Goal: Submit feedback/report problem: Submit feedback/report problem

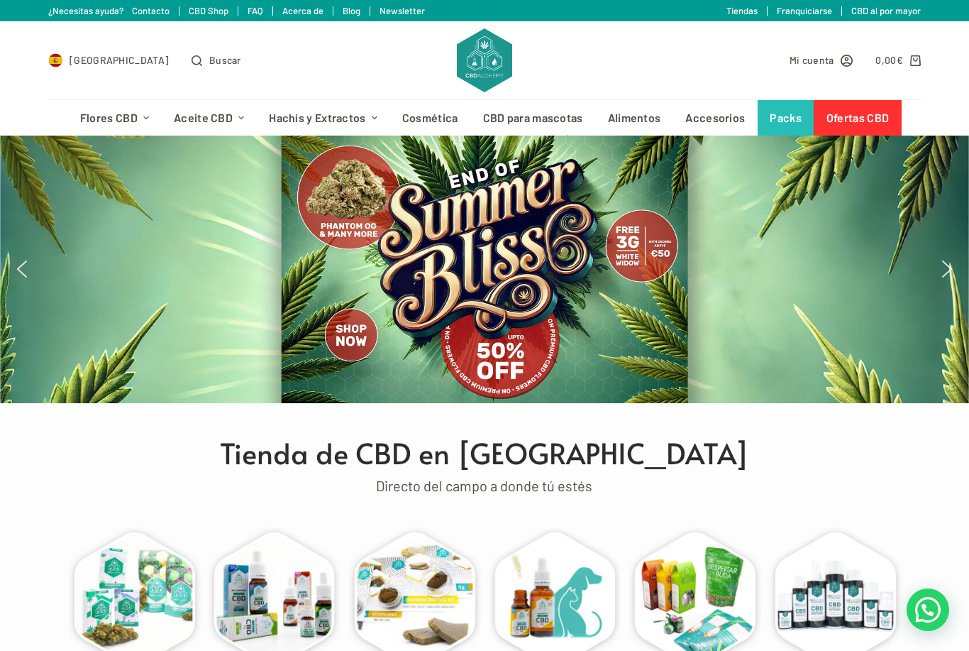
click at [61, 61] on img "Select Country" at bounding box center [55, 60] width 14 height 14
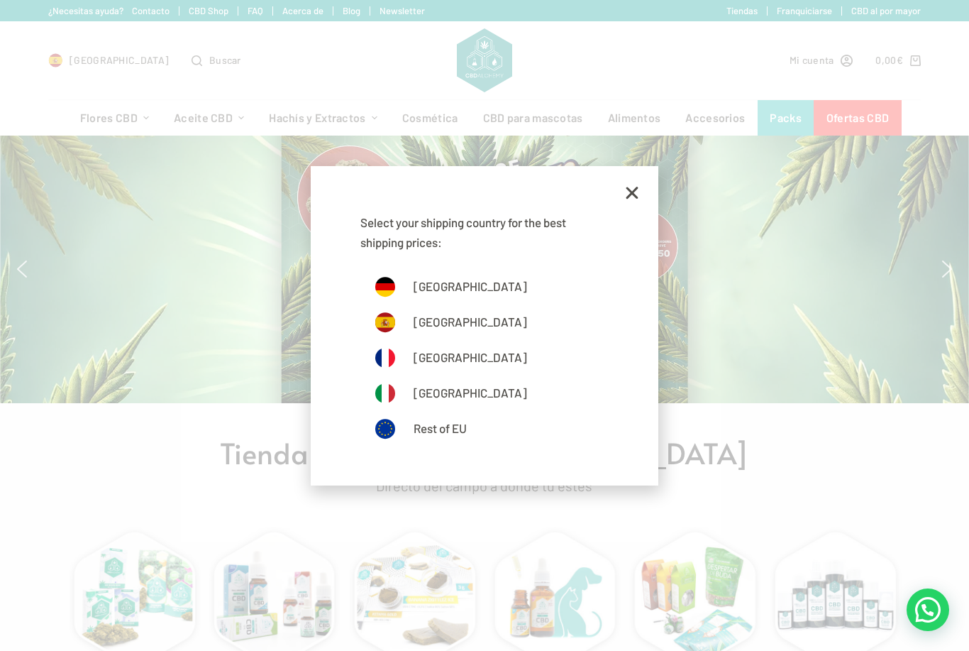
click at [449, 322] on link "[GEOGRAPHIC_DATA]" at bounding box center [485, 322] width 220 height 21
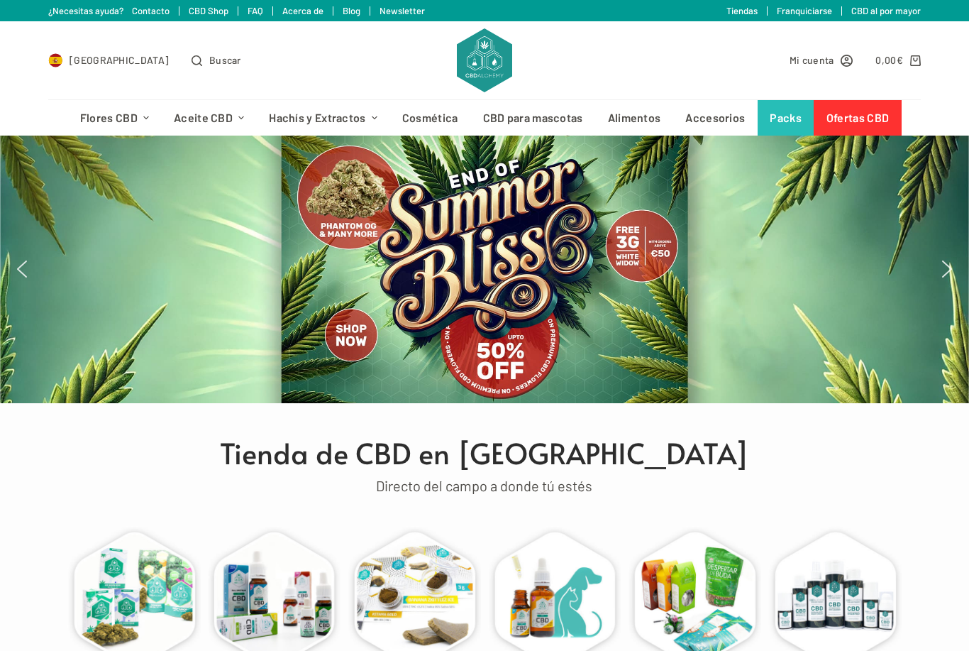
click at [811, 52] on span "Mi cuenta" at bounding box center [812, 60] width 45 height 16
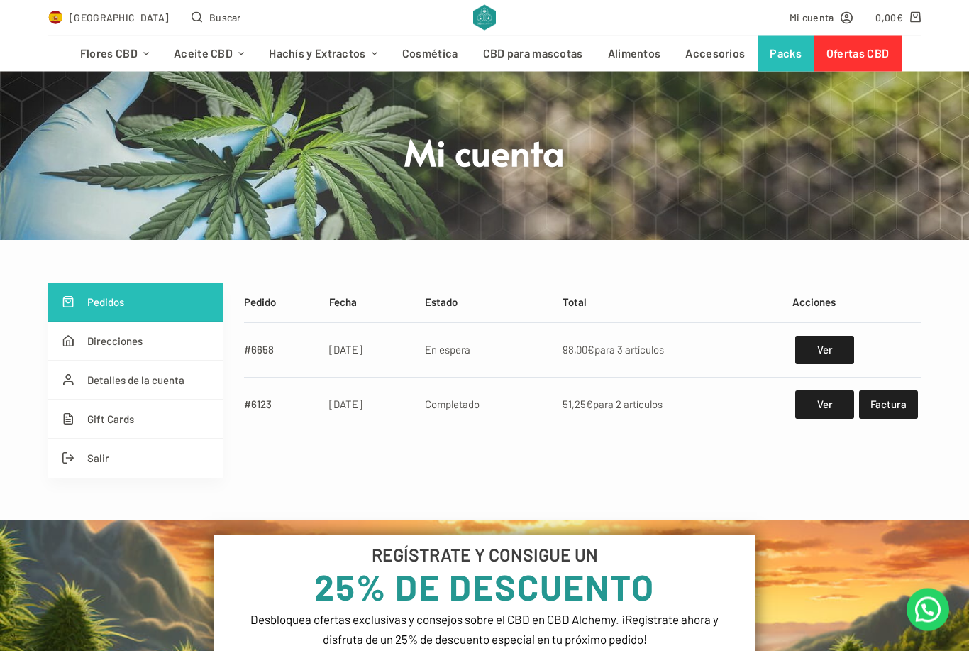
scroll to position [73, 0]
click at [828, 351] on link "Ver" at bounding box center [825, 350] width 59 height 28
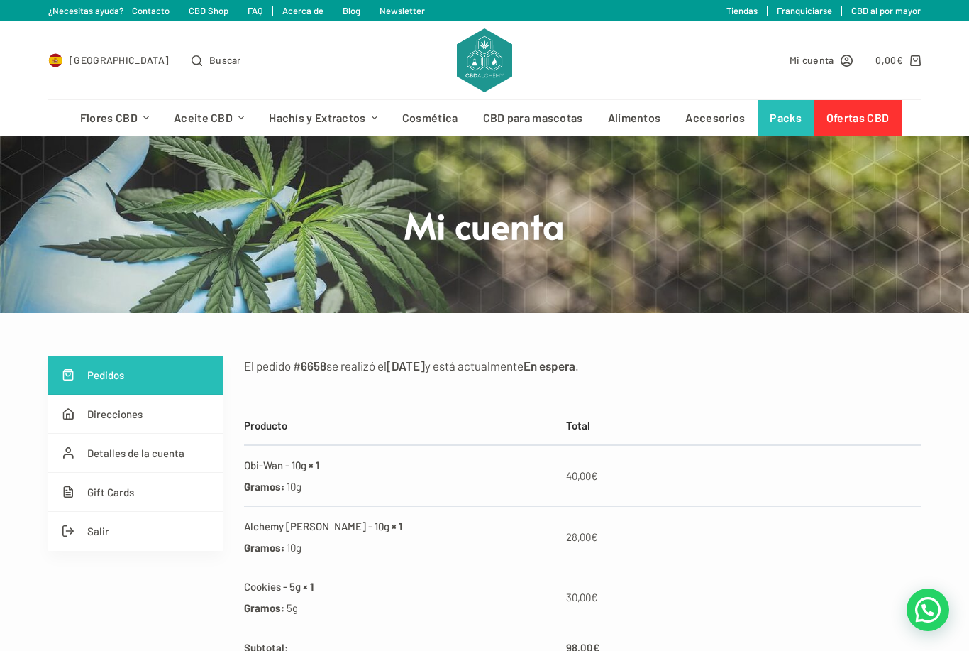
click at [153, 10] on link "¿Necesitas ayuda? Contacto" at bounding box center [108, 10] width 121 height 11
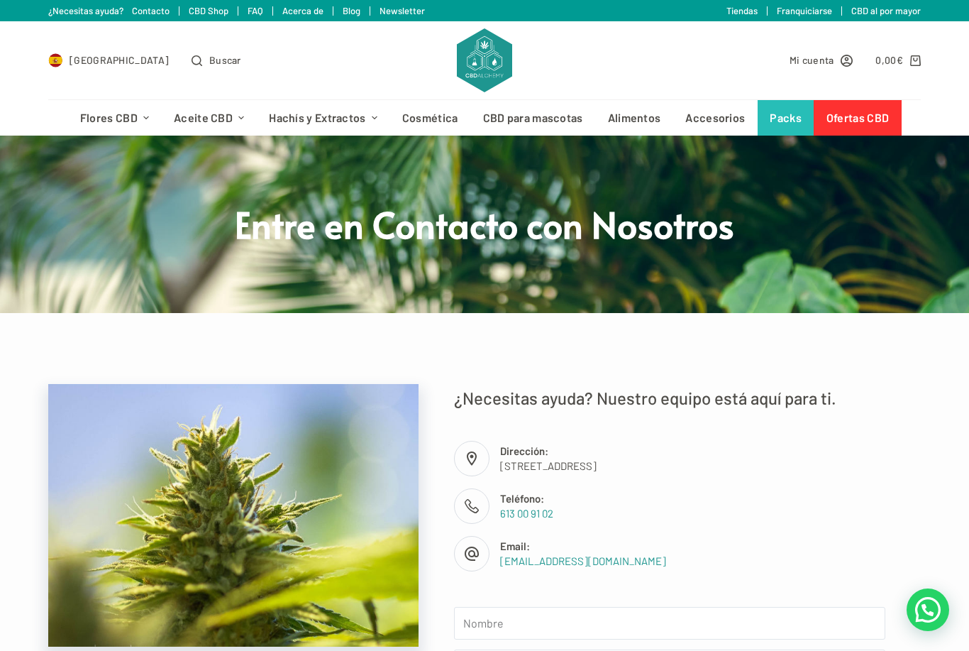
click at [155, 9] on link "¿Necesitas ayuda? Contacto" at bounding box center [108, 10] width 121 height 11
click at [815, 57] on span "Mi cuenta" at bounding box center [812, 60] width 45 height 16
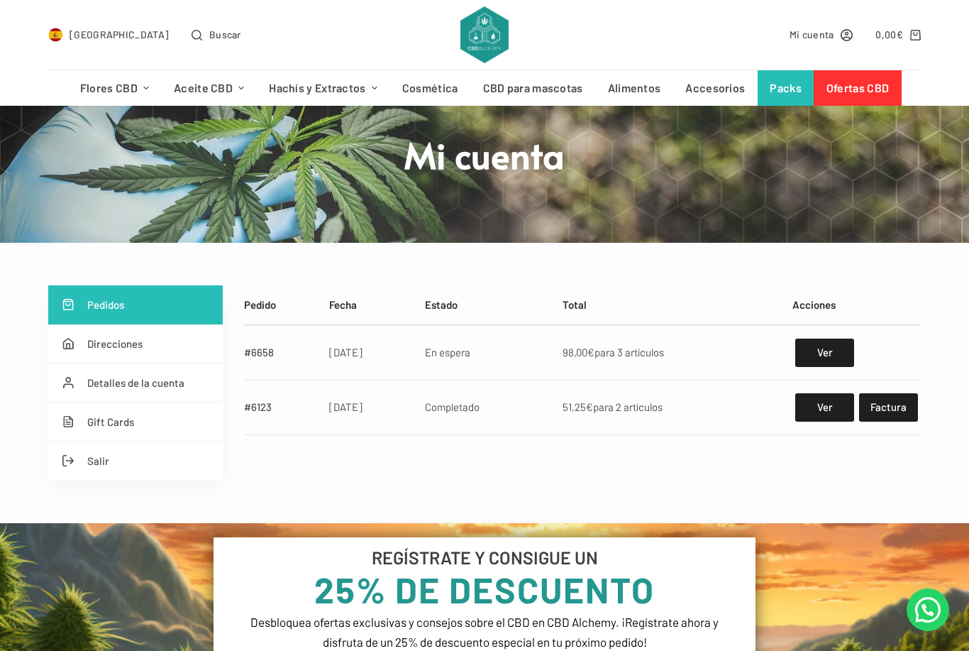
scroll to position [92, 0]
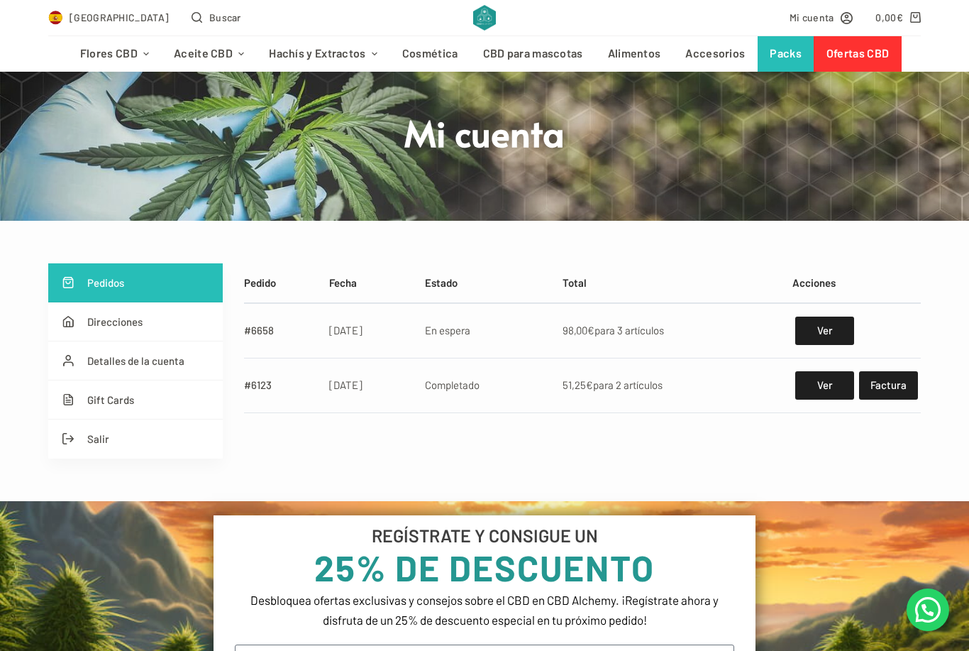
click at [816, 333] on link "Ver" at bounding box center [825, 331] width 59 height 28
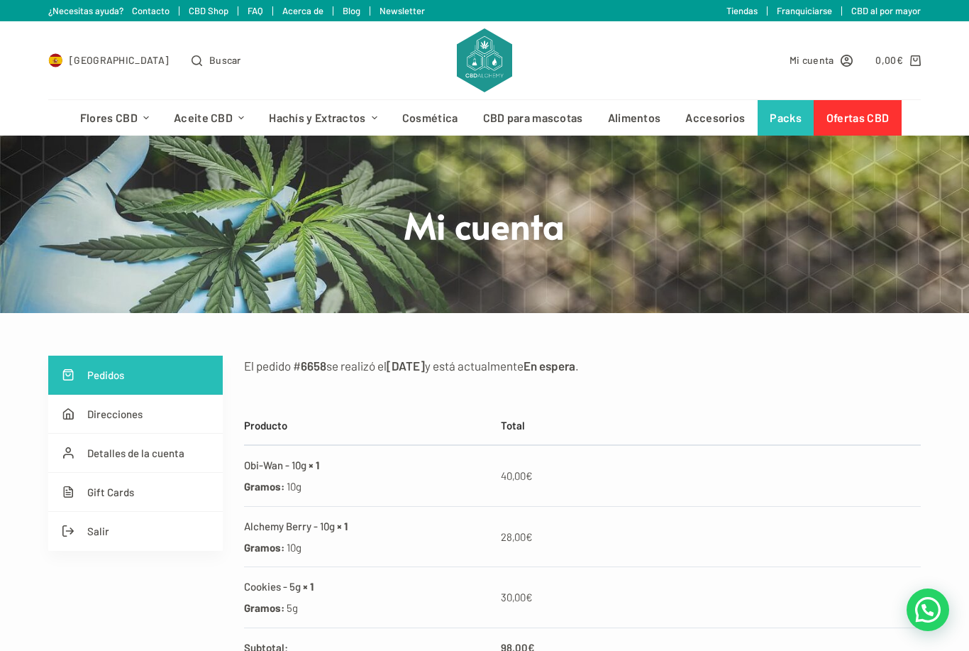
click at [824, 64] on span "Mi cuenta" at bounding box center [812, 60] width 45 height 16
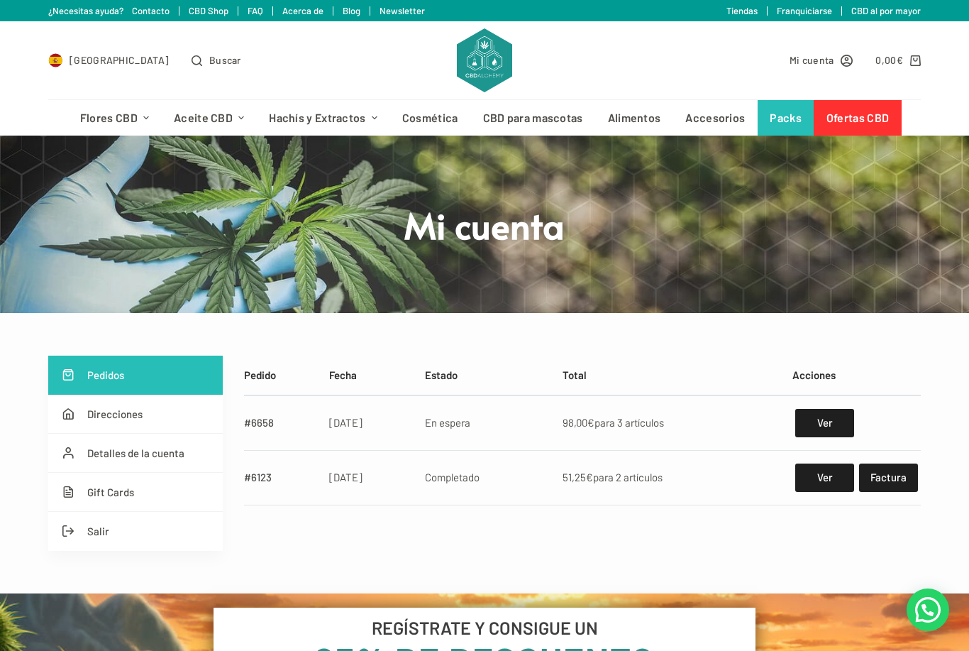
click at [143, 453] on link "Detalles de la cuenta" at bounding box center [135, 453] width 175 height 39
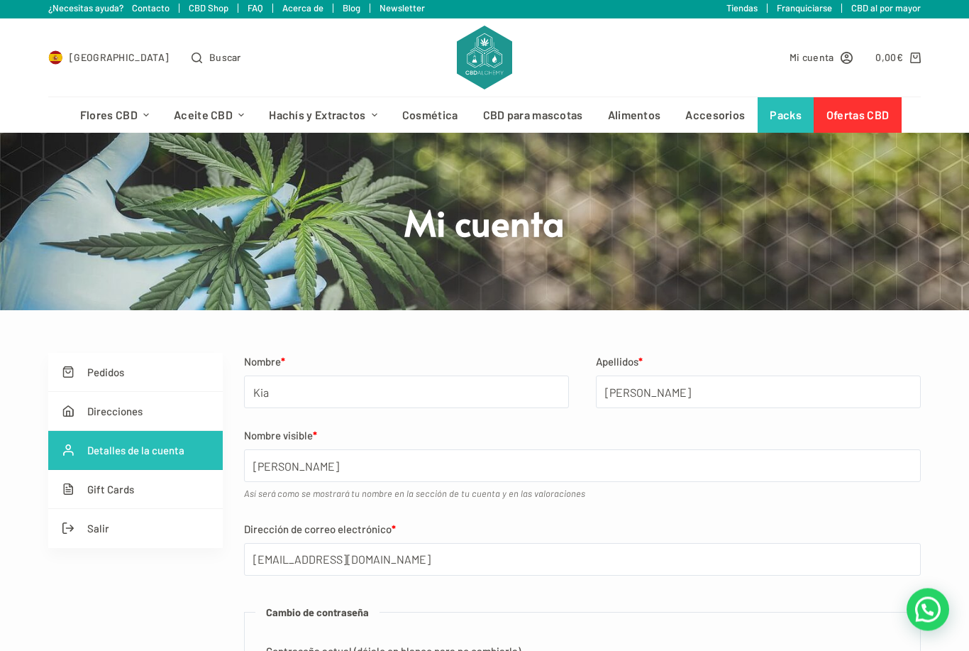
scroll to position [3, 0]
click at [137, 368] on link "Pedidos" at bounding box center [135, 372] width 175 height 39
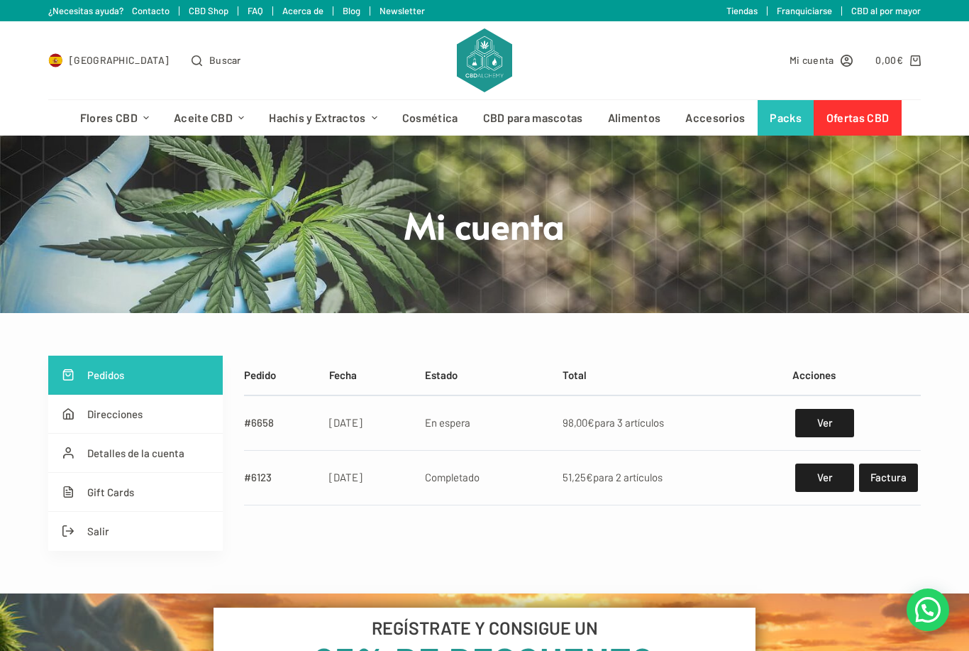
click at [83, 11] on link "¿Necesitas ayuda? Contacto" at bounding box center [108, 10] width 121 height 11
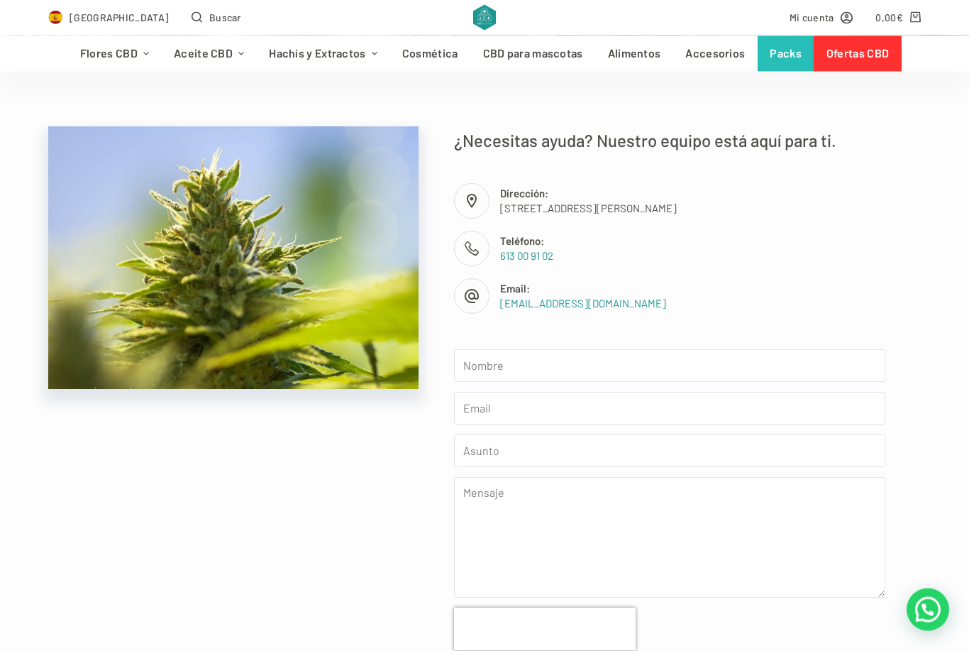
scroll to position [258, 0]
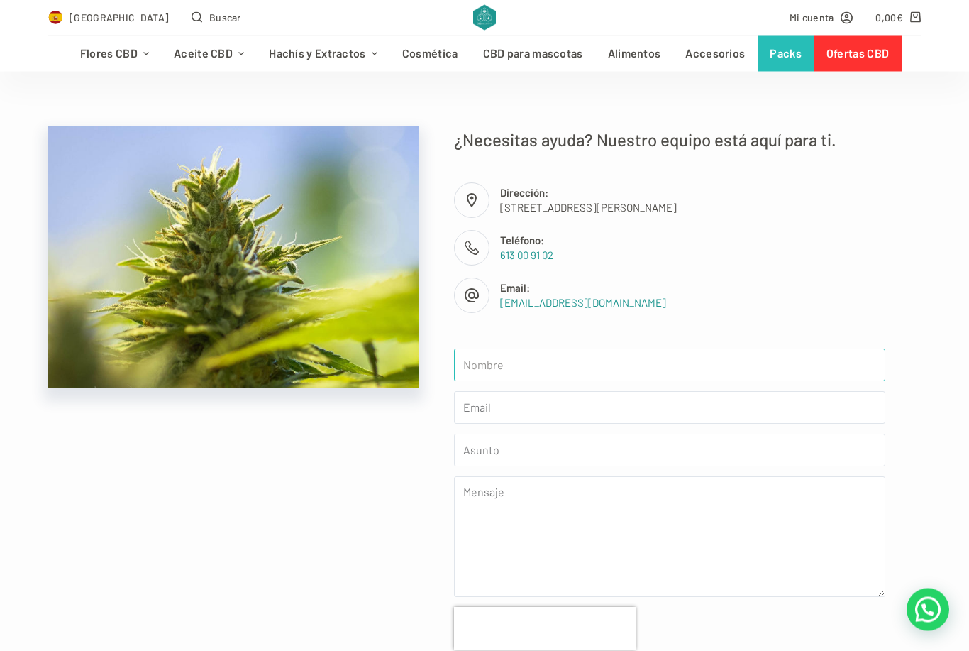
click at [543, 378] on input "text" at bounding box center [670, 365] width 432 height 33
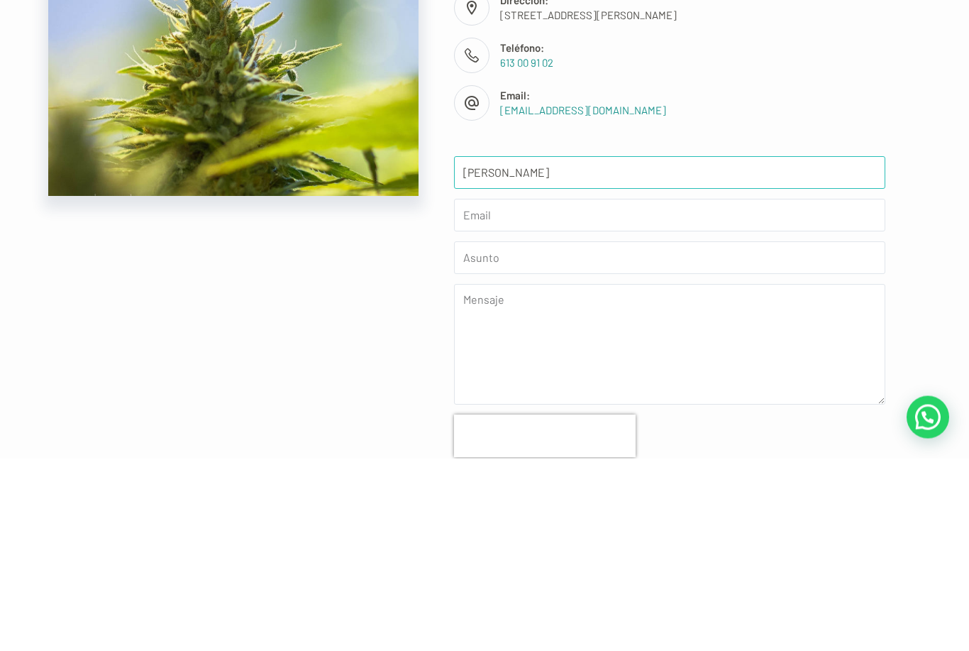
type input "[PERSON_NAME]"
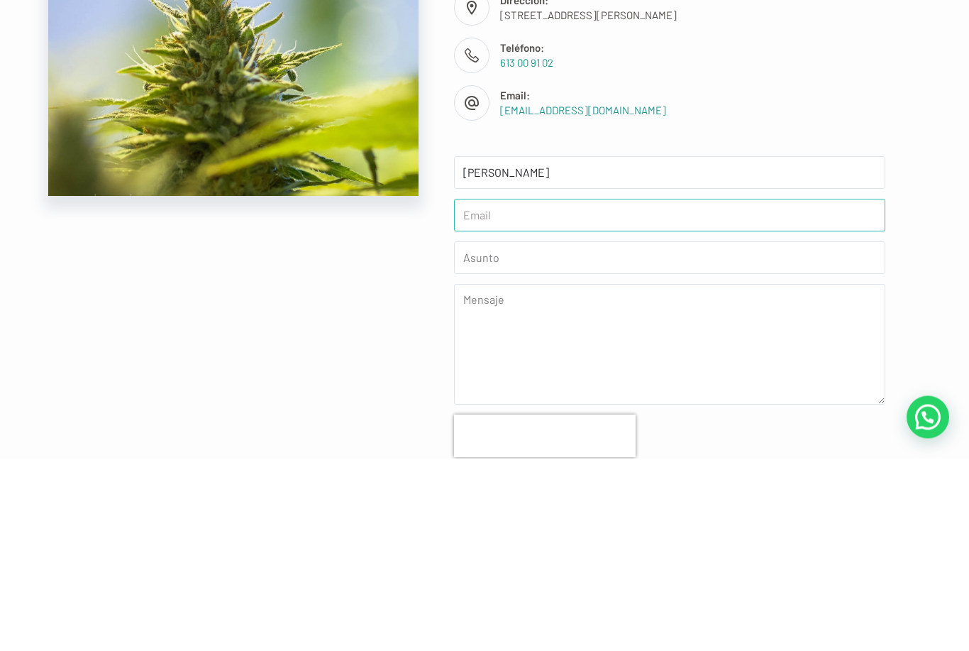
click at [482, 392] on input "email" at bounding box center [670, 408] width 432 height 33
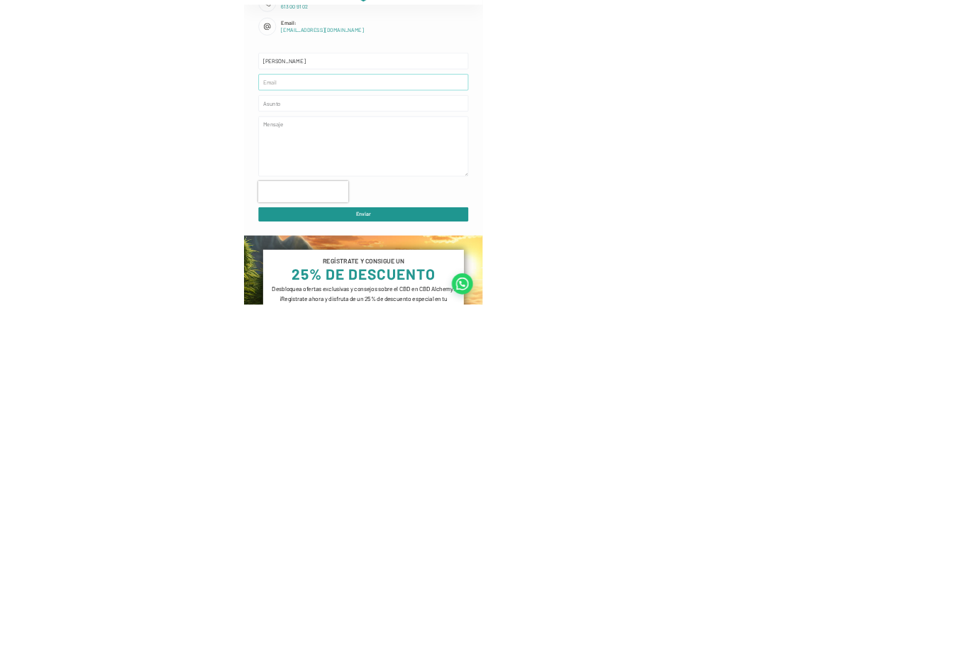
scroll to position [451, 0]
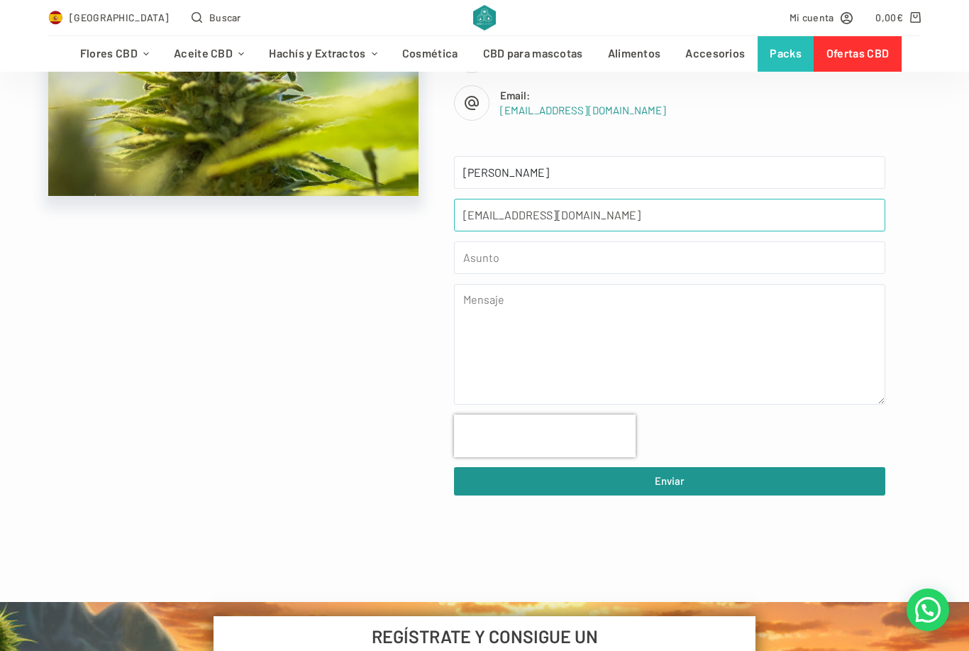
type input "[EMAIL_ADDRESS][DOMAIN_NAME]"
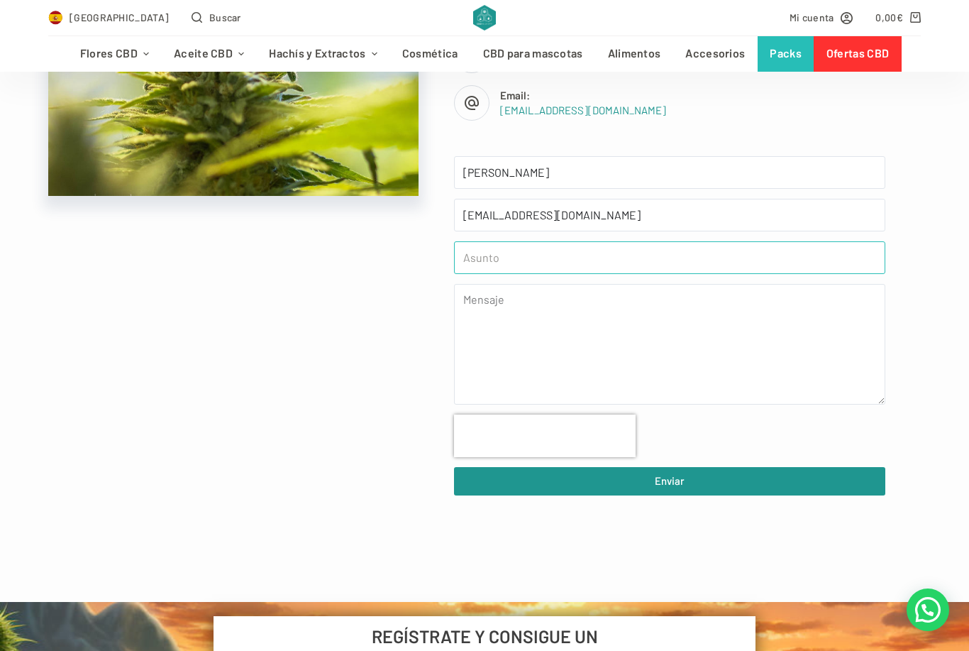
click at [505, 267] on input "text" at bounding box center [670, 257] width 432 height 33
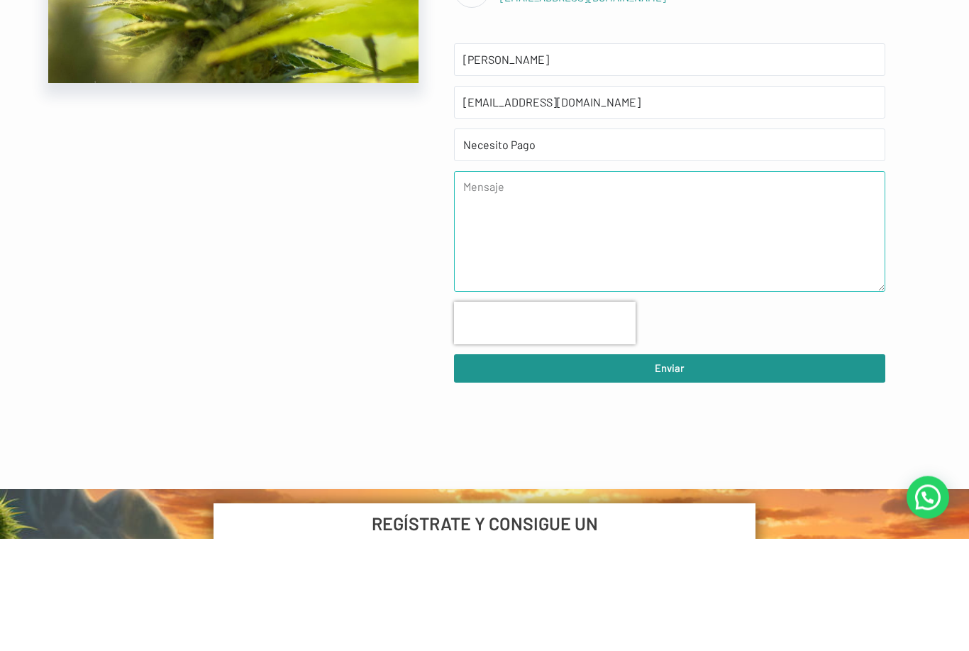
click at [495, 284] on textarea at bounding box center [670, 344] width 432 height 121
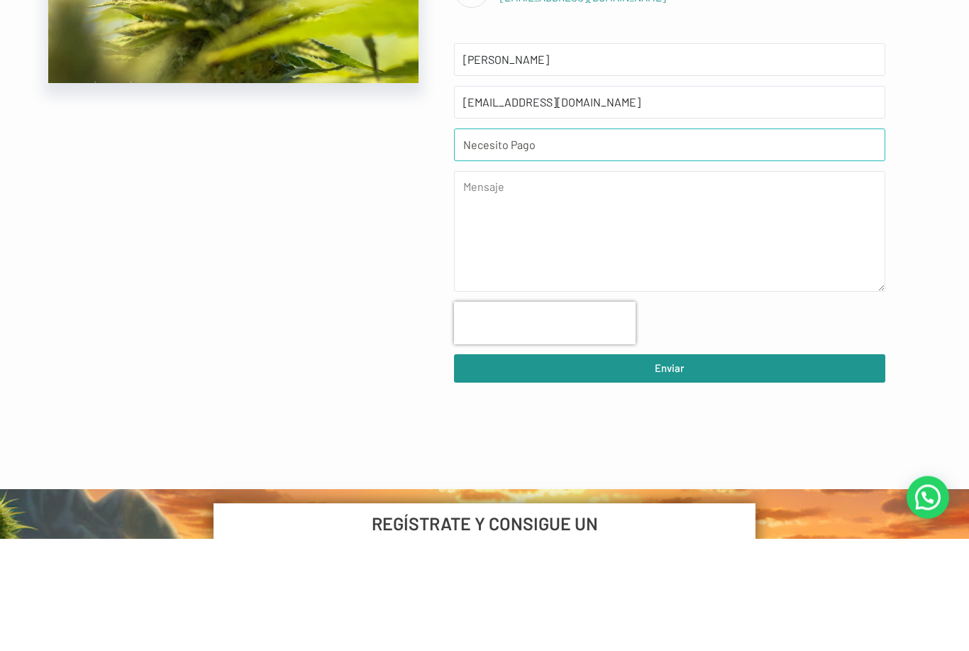
click at [473, 241] on input "Necesito Pago" at bounding box center [670, 257] width 432 height 33
click at [488, 241] on input "Necesito Pago" at bounding box center [670, 257] width 432 height 33
type input "Necesito Pago"
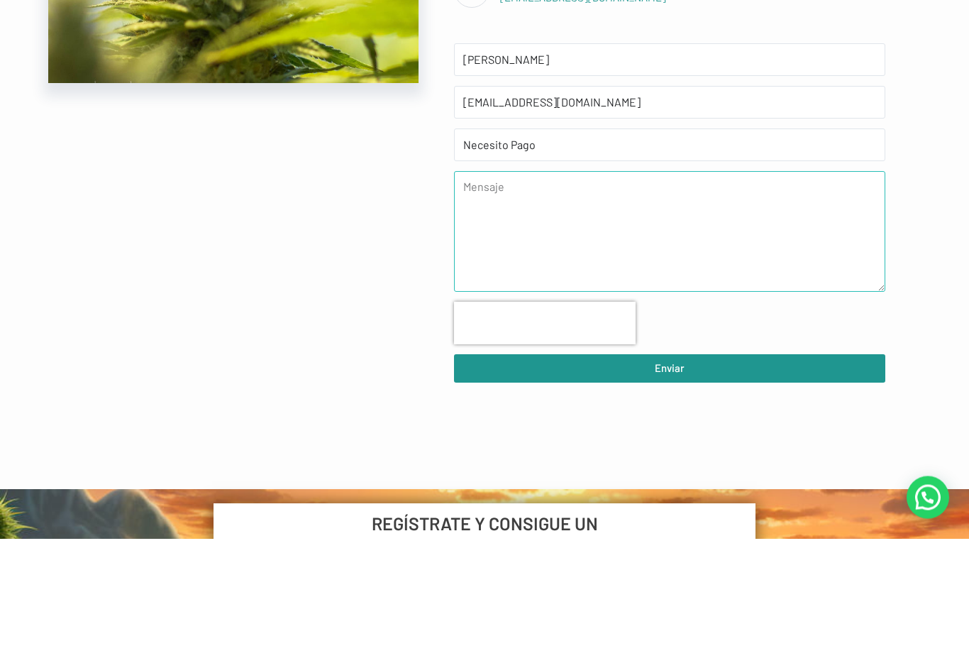
click at [537, 284] on textarea at bounding box center [670, 344] width 432 height 121
type textarea "B"
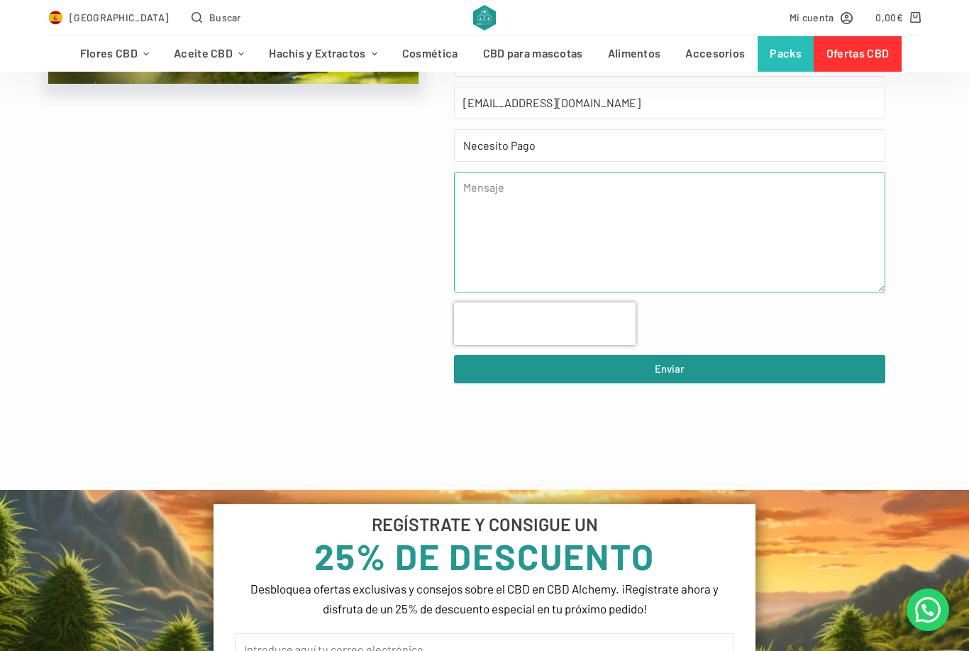
scroll to position [564, 0]
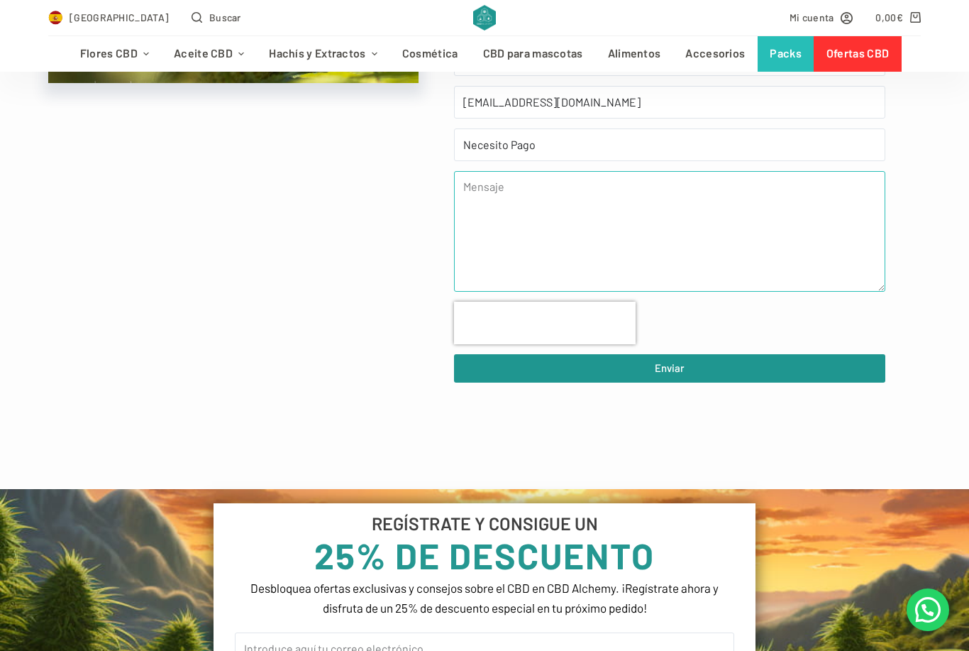
click at [496, 221] on textarea at bounding box center [670, 231] width 432 height 121
click at [493, 226] on textarea at bounding box center [670, 231] width 432 height 121
paste textarea "Me comuniqué con ustedes [DATE] para hacer mi pedido. Ya les contacté a través …"
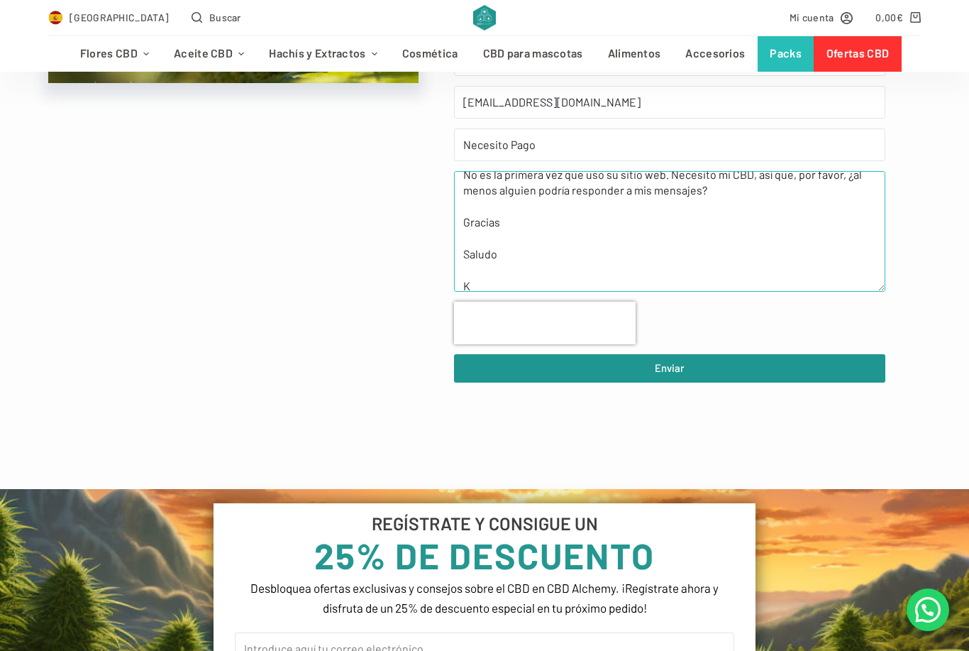
scroll to position [60, 0]
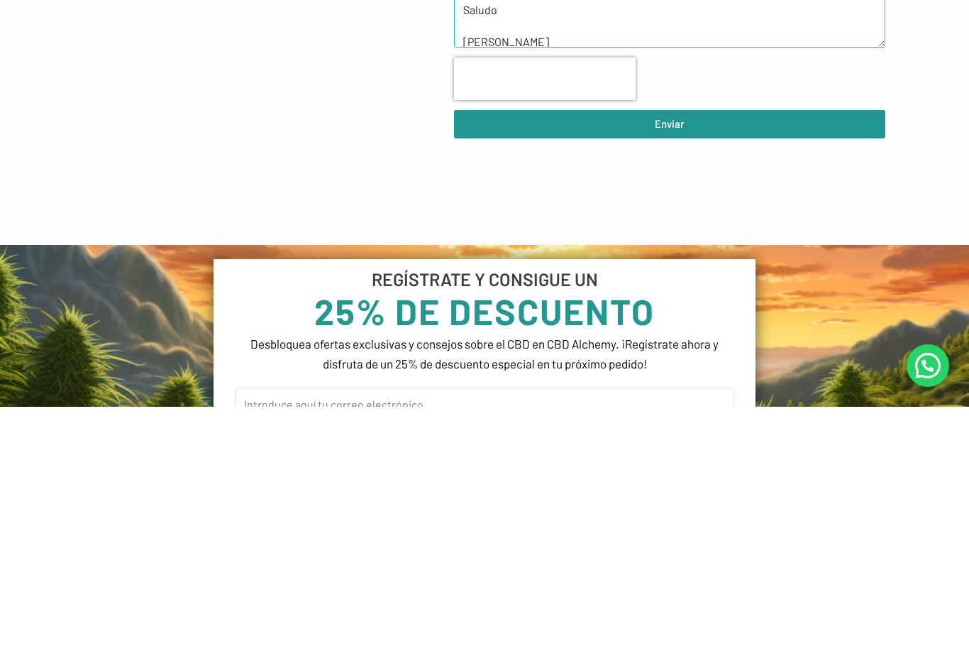
type textarea "Me comuniqué con ustedes [DATE] para hacer mi pedido. Ya les contacté a través …"
click at [676, 359] on span "Enviar" at bounding box center [670, 368] width 30 height 18
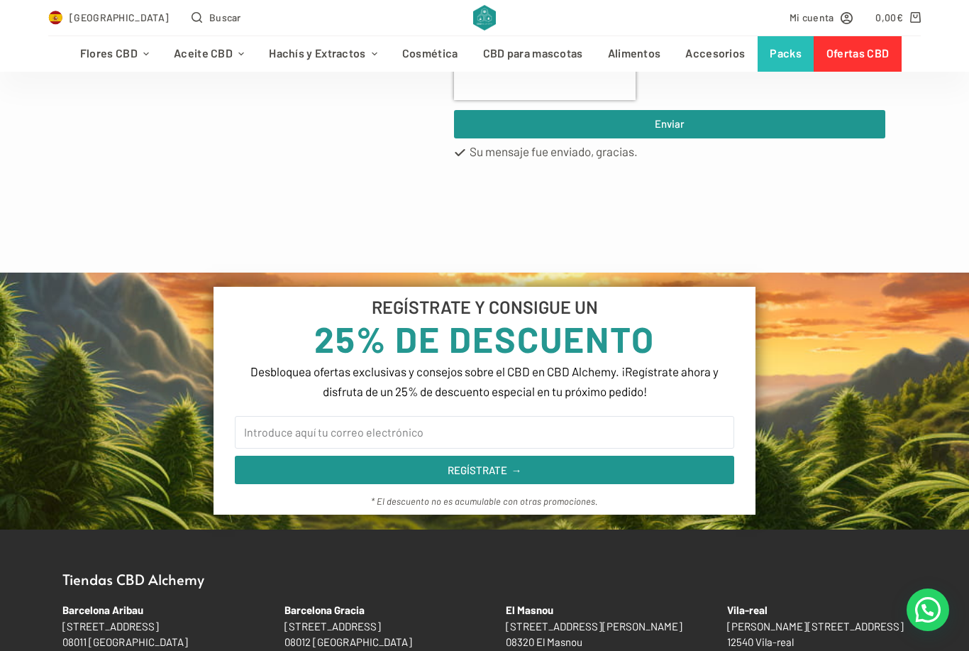
scroll to position [855, 0]
